Goal: Information Seeking & Learning: Check status

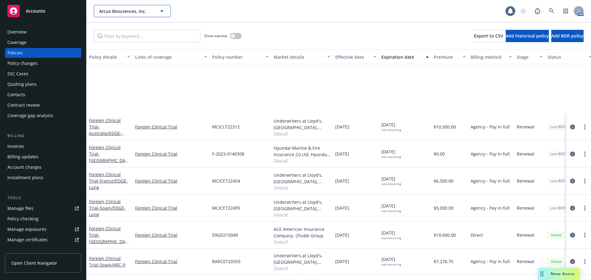
click at [147, 12] on span "Arcus Biosciences, Inc." at bounding box center [125, 11] width 53 height 6
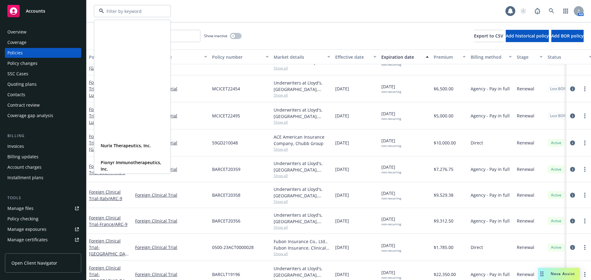
scroll to position [465, 0]
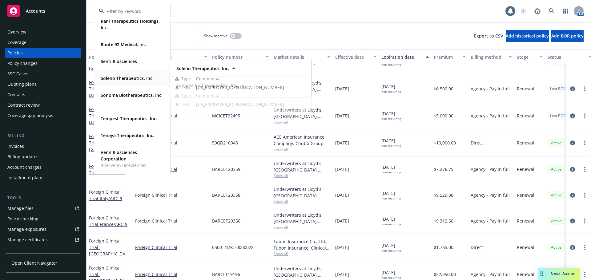
click at [129, 77] on strong "Soleno Therapeutics, Inc." at bounding box center [127, 78] width 53 height 6
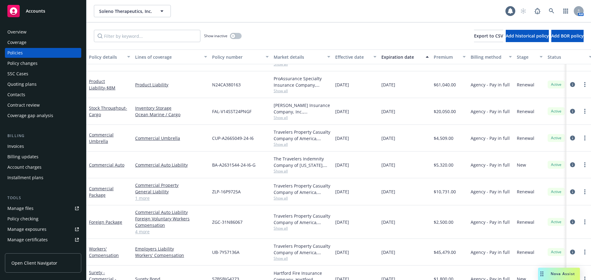
scroll to position [123, 0]
